Goal: Obtain resource: Obtain resource

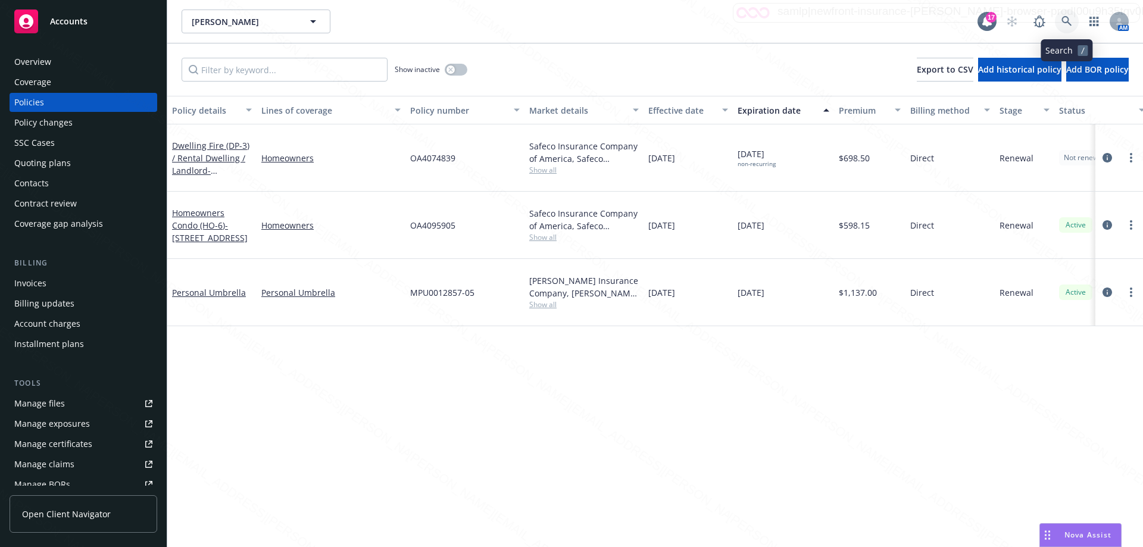
click at [1070, 24] on icon at bounding box center [1066, 21] width 10 height 10
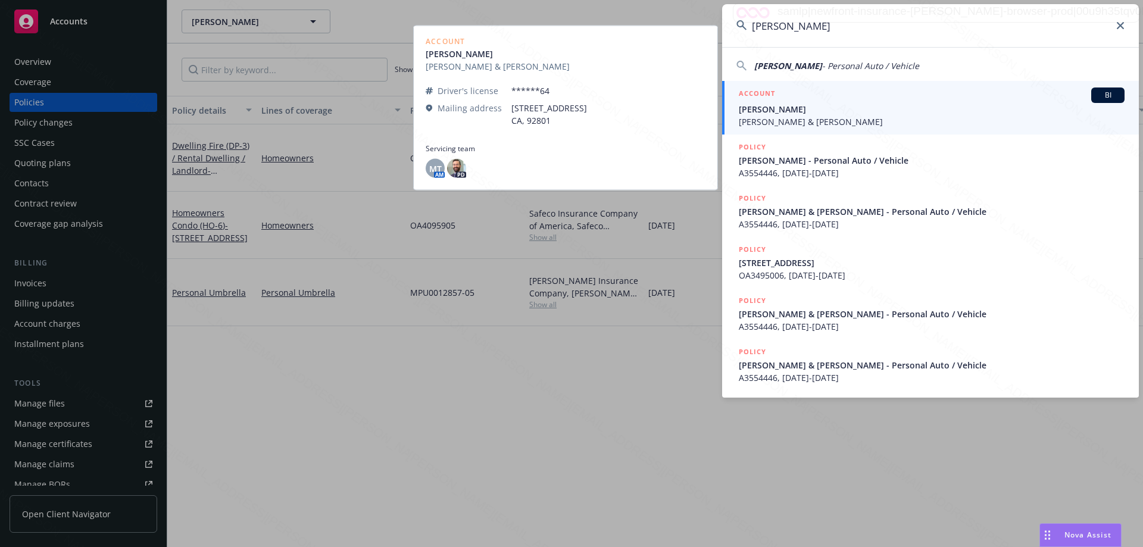
type input "[PERSON_NAME]"
click at [780, 115] on span "[PERSON_NAME] & [PERSON_NAME]" at bounding box center [932, 121] width 386 height 13
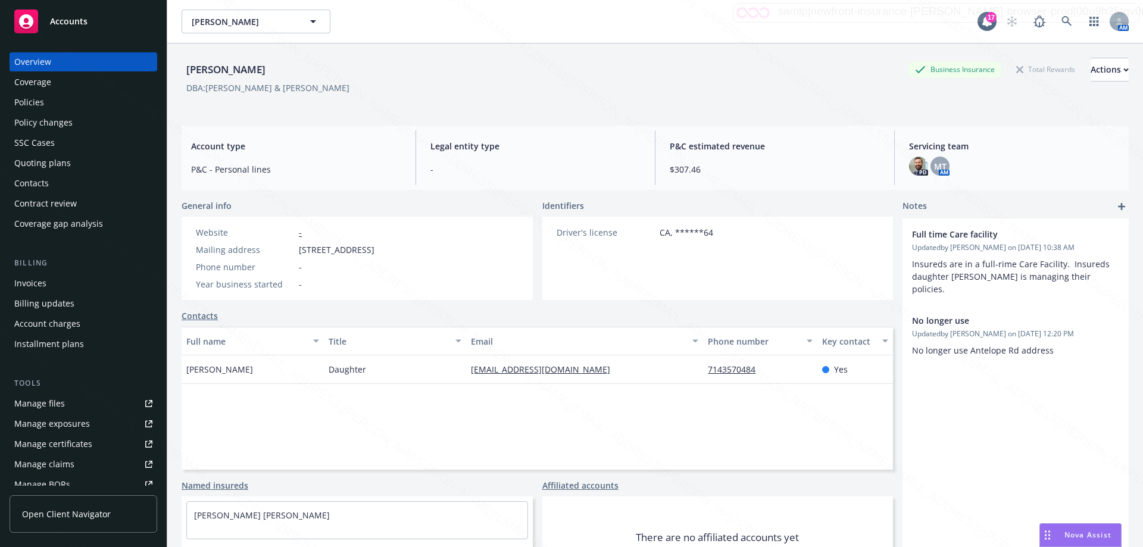
click at [29, 104] on div "Policies" at bounding box center [29, 102] width 30 height 19
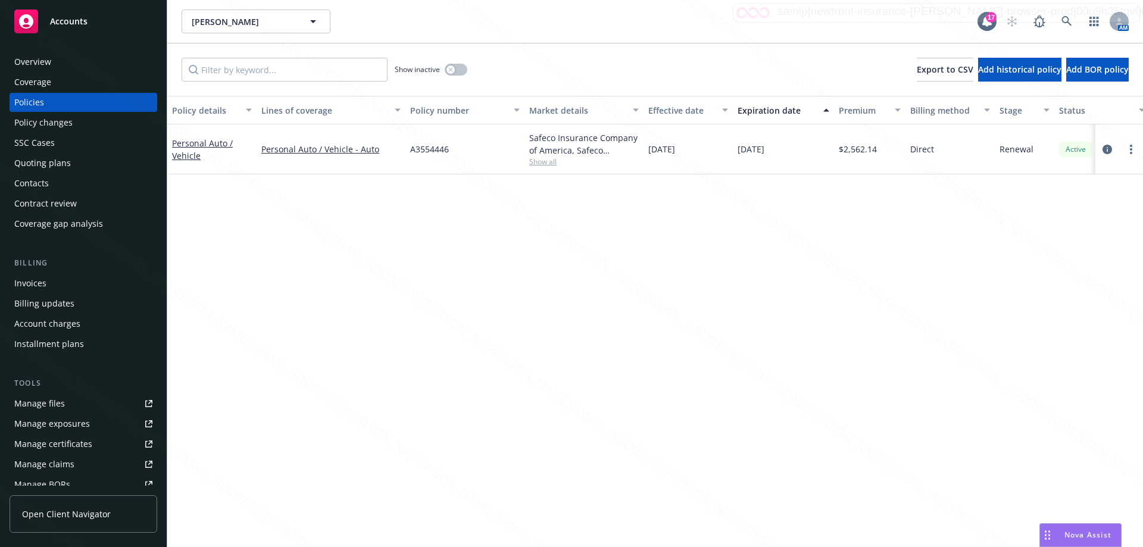
click at [43, 64] on div "Overview" at bounding box center [32, 61] width 37 height 19
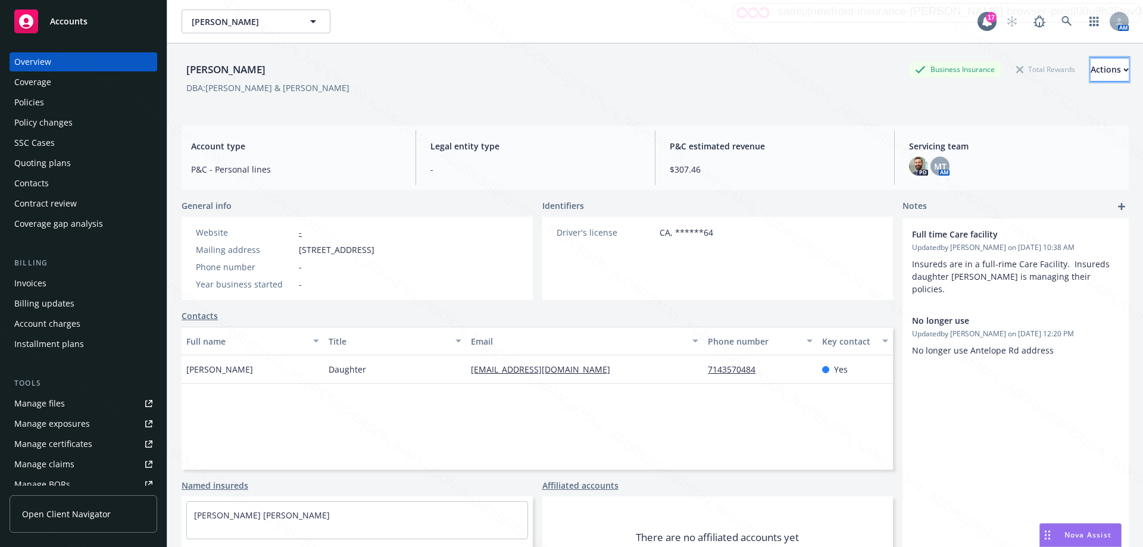
click at [1091, 70] on div "Actions" at bounding box center [1110, 69] width 38 height 23
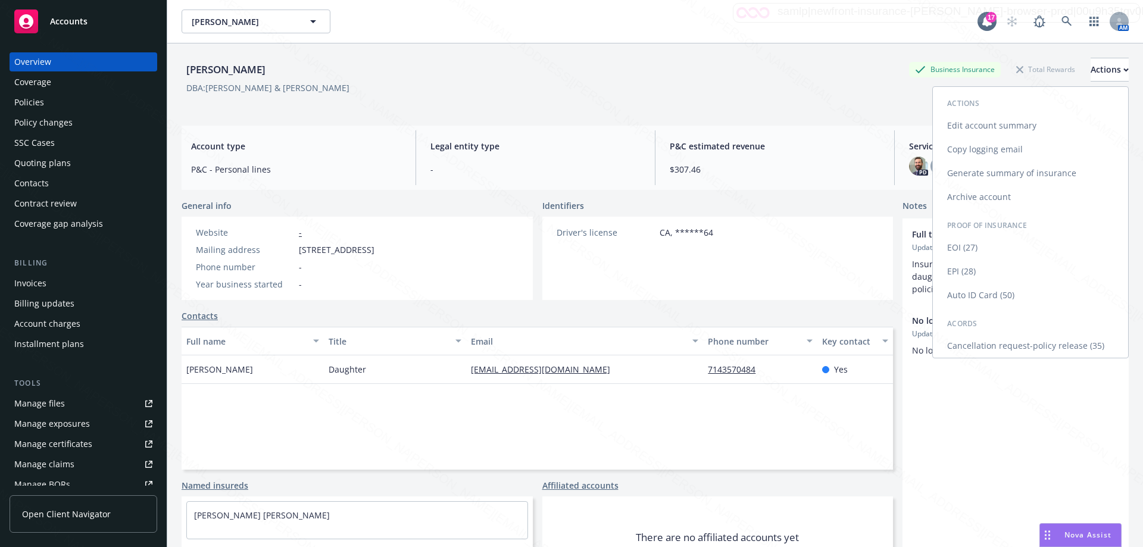
click at [1028, 347] on link "Cancellation request-policy release (35)" at bounding box center [1030, 346] width 195 height 24
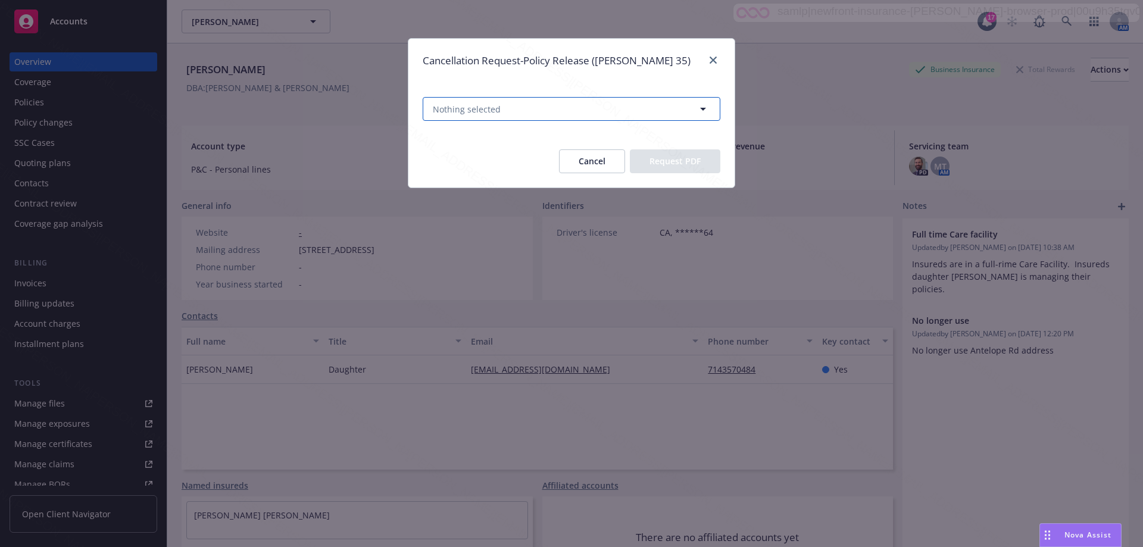
click at [471, 105] on span "Nothing selected" at bounding box center [467, 109] width 68 height 13
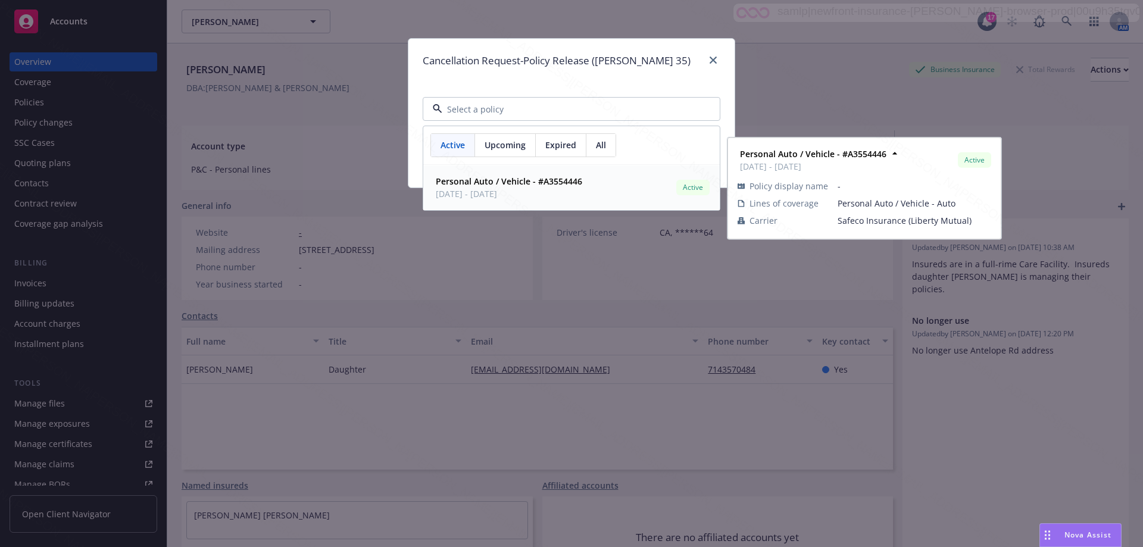
click at [461, 182] on strong "Personal Auto / Vehicle - #A3554446" at bounding box center [509, 181] width 146 height 11
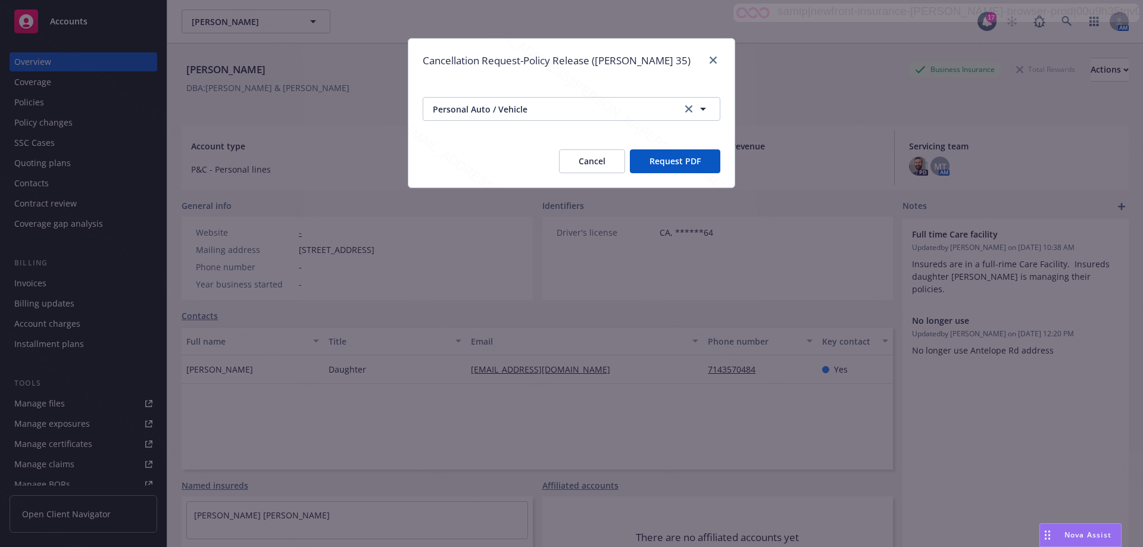
click at [667, 165] on button "Request PDF" at bounding box center [675, 161] width 90 height 24
drag, startPoint x: 713, startPoint y: 58, endPoint x: 628, endPoint y: 43, distance: 86.4
click at [710, 58] on icon "close" at bounding box center [713, 60] width 7 height 7
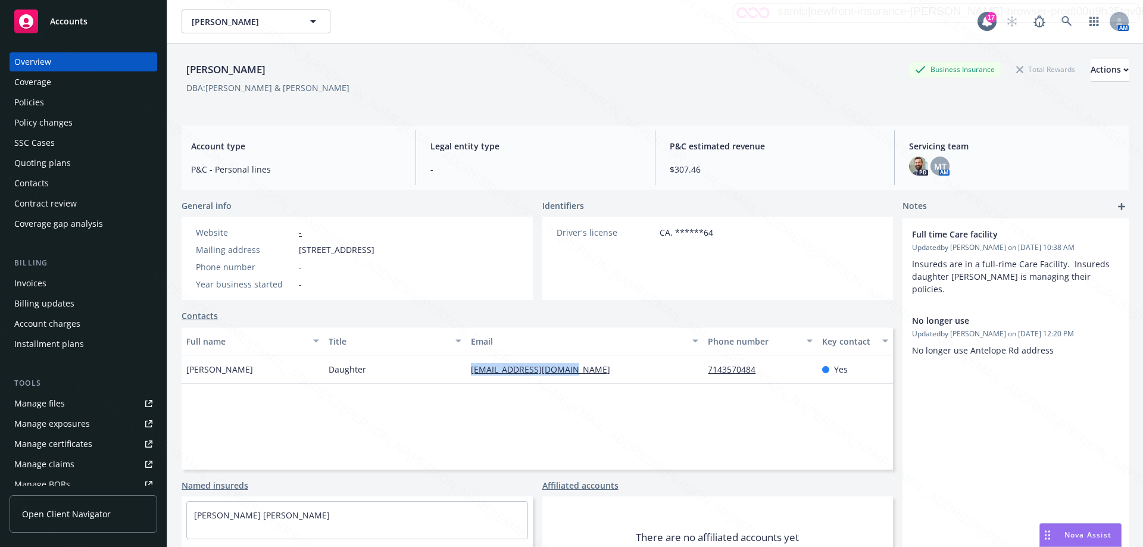
drag, startPoint x: 463, startPoint y: 367, endPoint x: 583, endPoint y: 377, distance: 120.7
click at [583, 377] on div "[EMAIL_ADDRESS][DOMAIN_NAME]" at bounding box center [584, 369] width 237 height 29
copy link "[EMAIL_ADDRESS][DOMAIN_NAME]"
click at [48, 99] on div "Policies" at bounding box center [83, 102] width 138 height 19
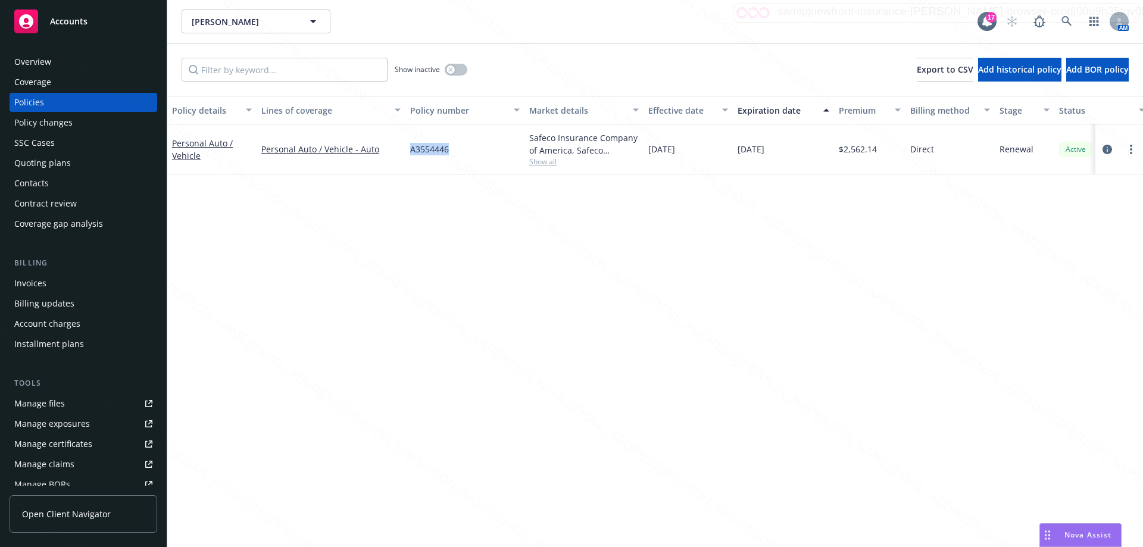
drag, startPoint x: 461, startPoint y: 149, endPoint x: 407, endPoint y: 150, distance: 54.2
click at [407, 150] on div "A3554446" at bounding box center [464, 149] width 119 height 50
copy span "A3554446"
click at [51, 65] on div "Overview" at bounding box center [83, 61] width 138 height 19
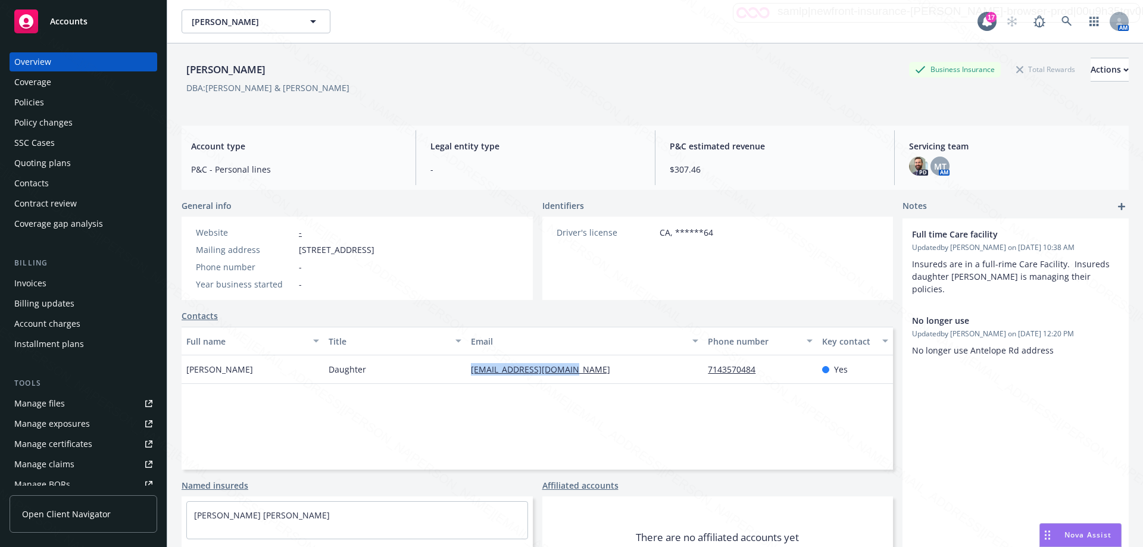
drag, startPoint x: 465, startPoint y: 369, endPoint x: 580, endPoint y: 381, distance: 116.1
click at [580, 381] on div "[EMAIL_ADDRESS][DOMAIN_NAME]" at bounding box center [584, 369] width 237 height 29
copy link "[EMAIL_ADDRESS][DOMAIN_NAME]"
